Goal: Information Seeking & Learning: Understand process/instructions

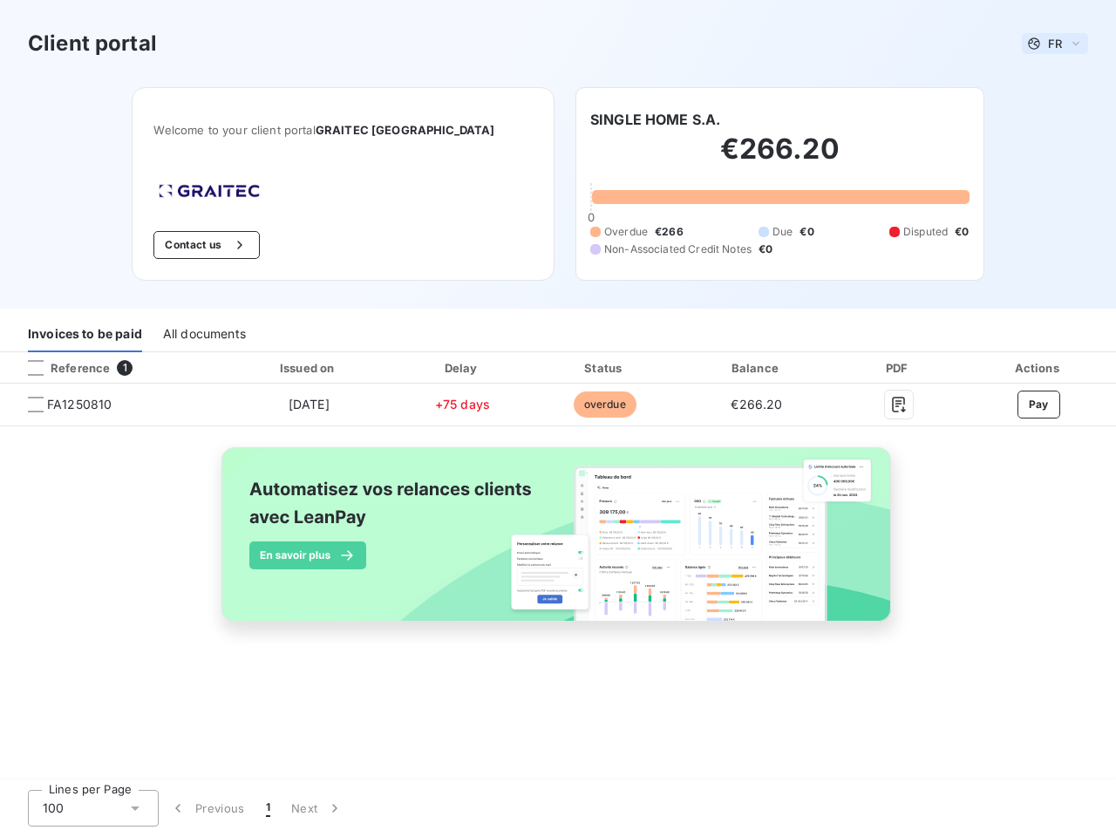
click at [1055, 44] on span "FR" at bounding box center [1055, 44] width 14 height 14
click at [249, 245] on button "Contact us" at bounding box center [206, 245] width 106 height 28
click at [85, 334] on div "Invoices to be paid" at bounding box center [85, 334] width 114 height 37
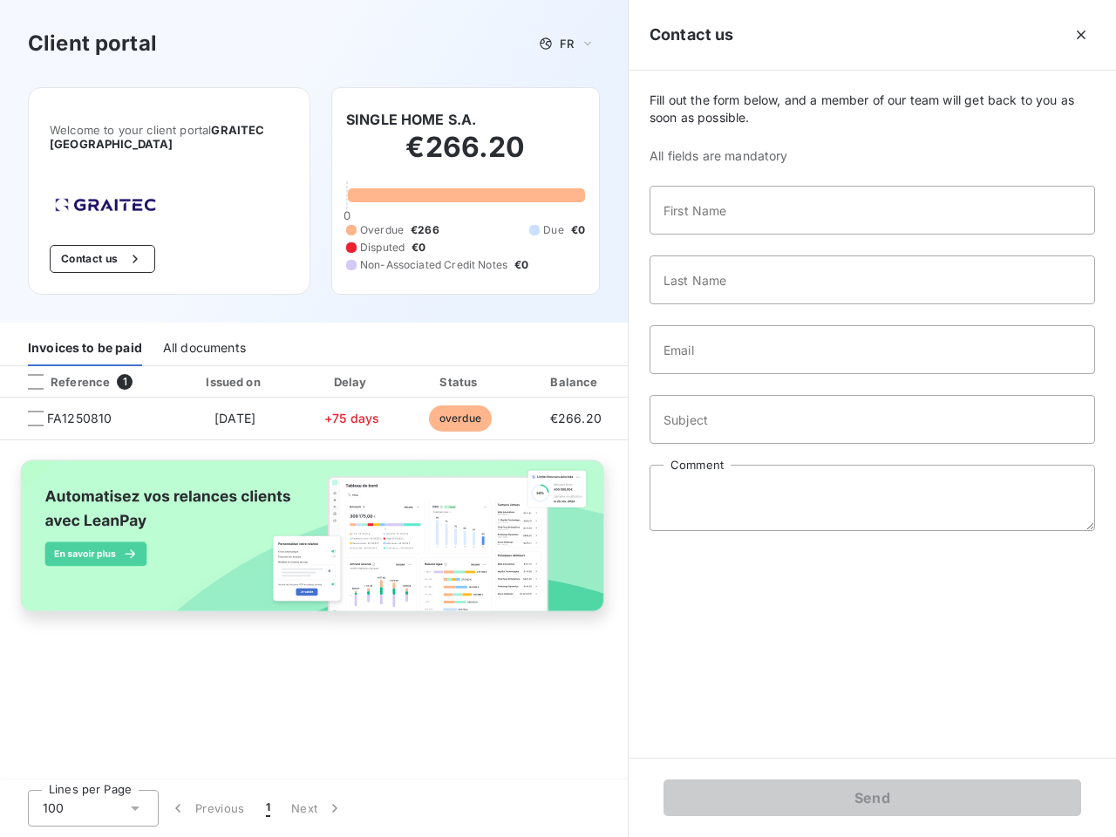
click at [203, 334] on div "All documents" at bounding box center [204, 348] width 83 height 37
